Goal: Information Seeking & Learning: Learn about a topic

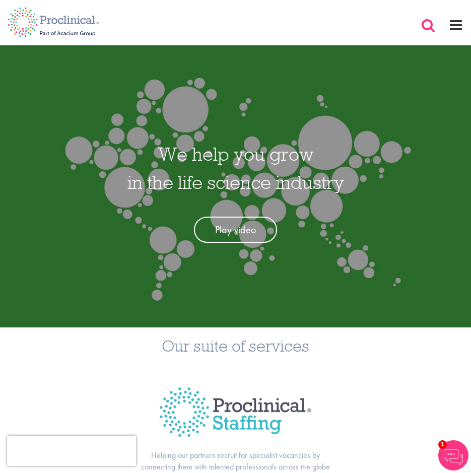
click at [426, 23] on span at bounding box center [427, 25] width 15 height 15
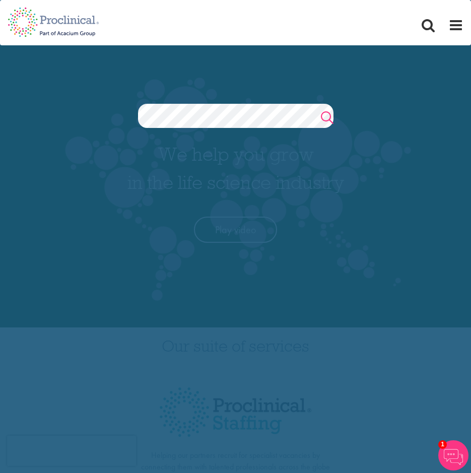
click at [321, 115] on link "Search" at bounding box center [327, 119] width 13 height 20
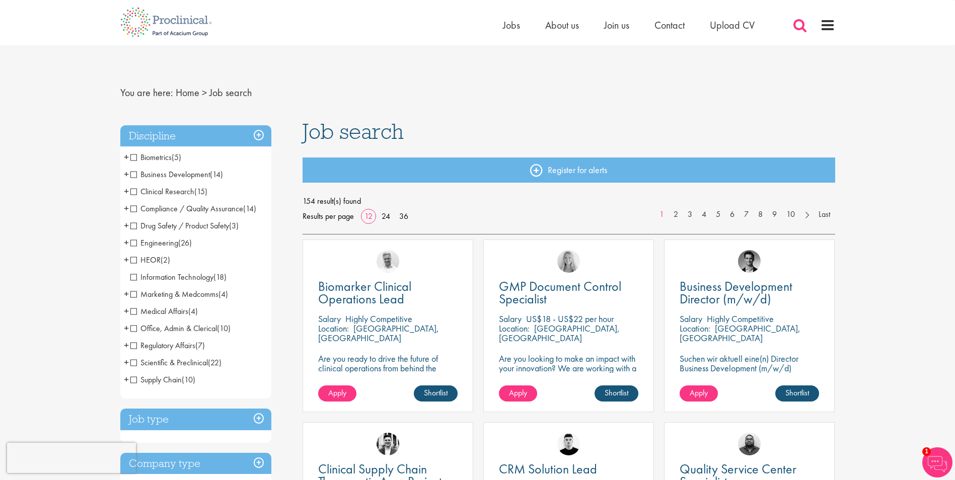
click at [470, 22] on span at bounding box center [799, 25] width 15 height 15
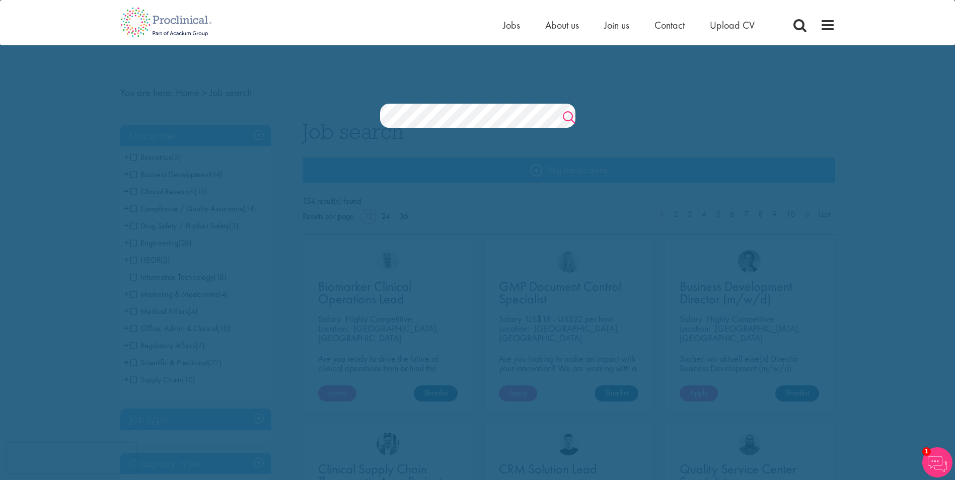
click at [470, 113] on link "Search" at bounding box center [569, 119] width 13 height 20
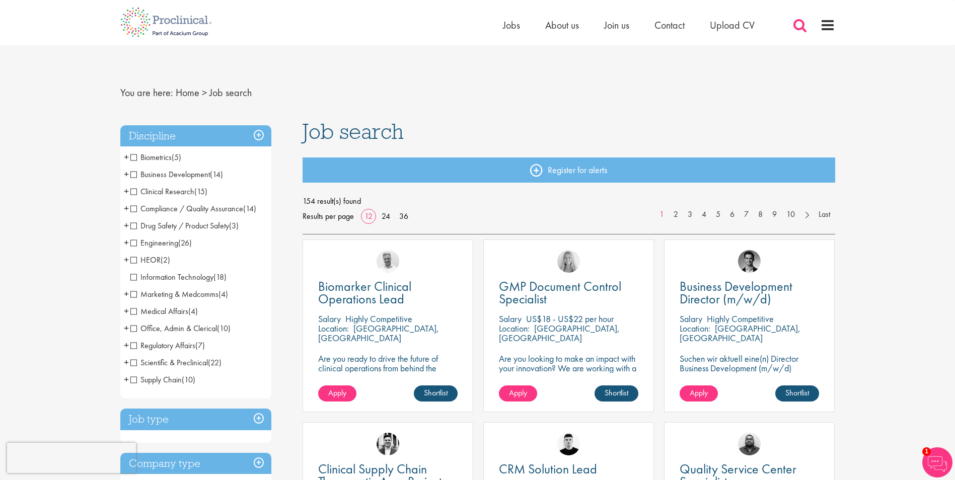
click at [793, 30] on span at bounding box center [799, 25] width 15 height 15
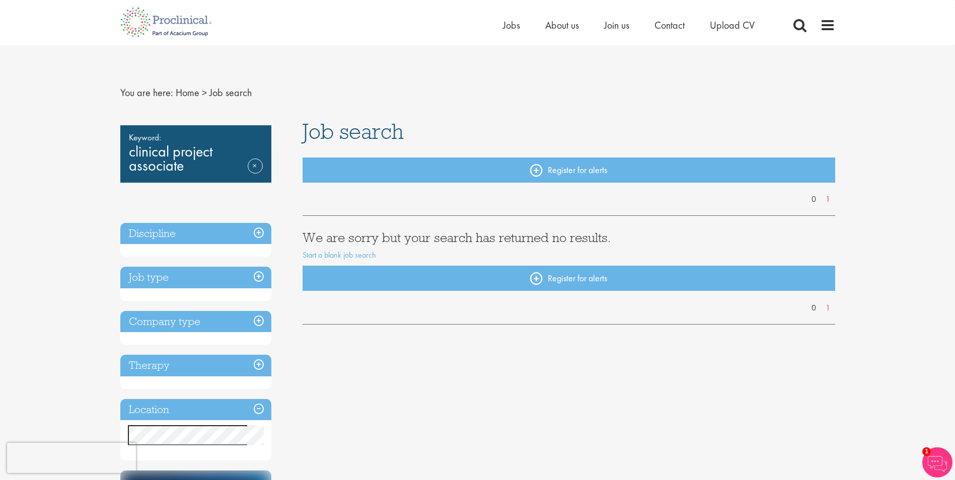
click at [258, 276] on h3 "Job type" at bounding box center [195, 278] width 151 height 22
